Goal: Information Seeking & Learning: Learn about a topic

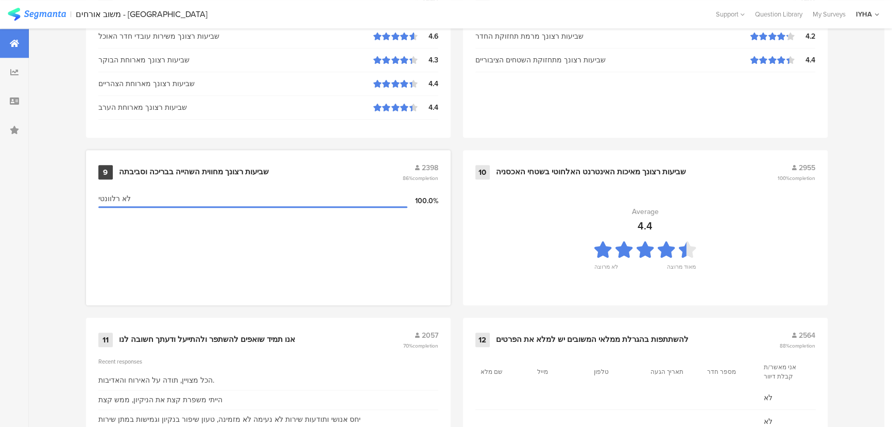
scroll to position [1083, 0]
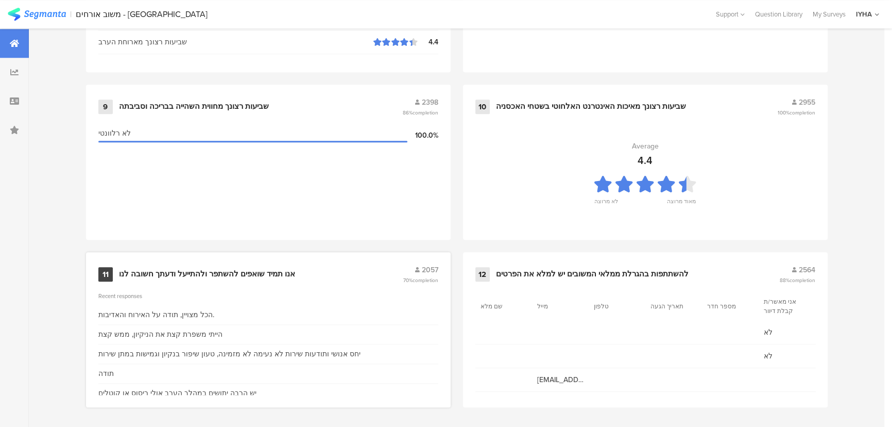
click at [234, 269] on div "אנו תמיד שואפים להשתפר ולהתייעל ודעתך חשובה לנו" at bounding box center [207, 274] width 176 height 10
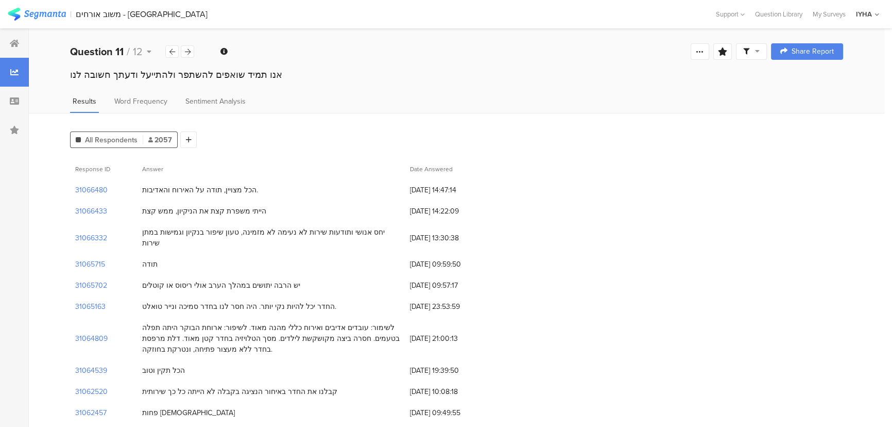
drag, startPoint x: 323, startPoint y: 230, endPoint x: 128, endPoint y: 218, distance: 195.1
click at [194, 196] on div "הכל מצויין, תודה על האירוח והאדיבות." at bounding box center [271, 189] width 268 height 21
drag, startPoint x: 142, startPoint y: 186, endPoint x: 296, endPoint y: 180, distance: 153.6
click at [296, 180] on div "הכל מצויין, תודה על האירוח והאדיבות." at bounding box center [271, 189] width 268 height 21
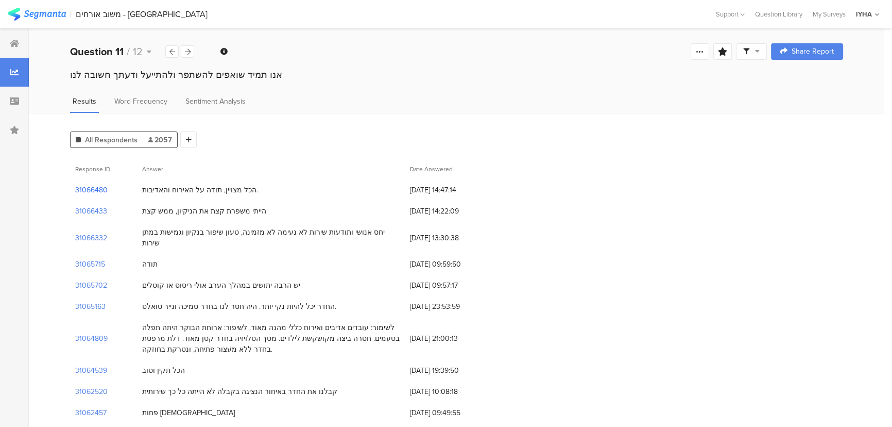
click at [79, 190] on section "31066480" at bounding box center [91, 189] width 32 height 11
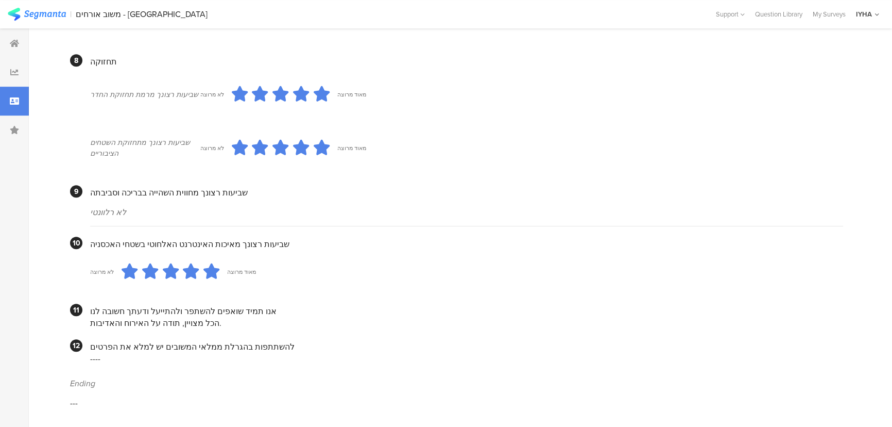
scroll to position [832, 0]
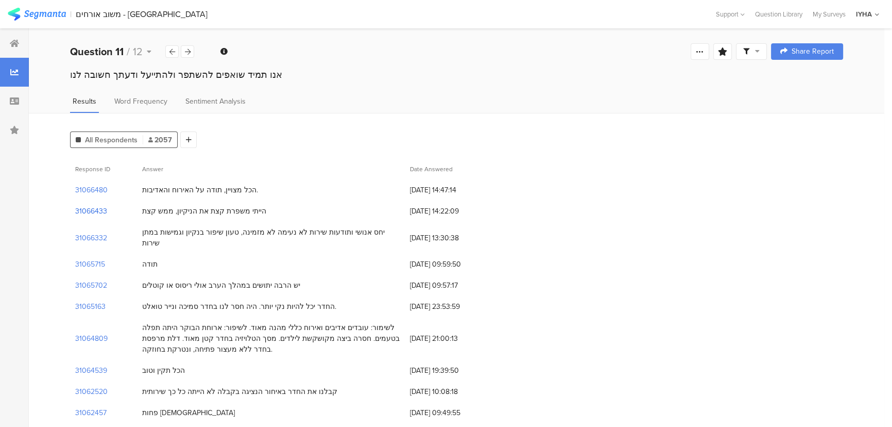
click at [89, 209] on section "31066433" at bounding box center [91, 211] width 32 height 11
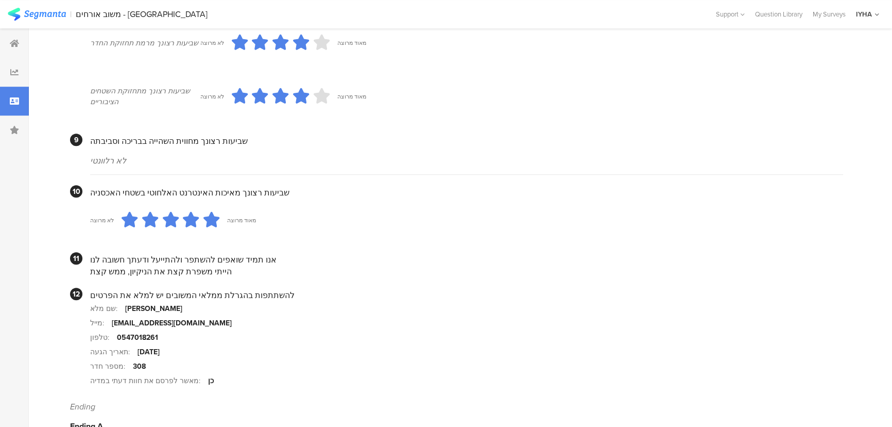
scroll to position [874, 0]
